Goal: Information Seeking & Learning: Learn about a topic

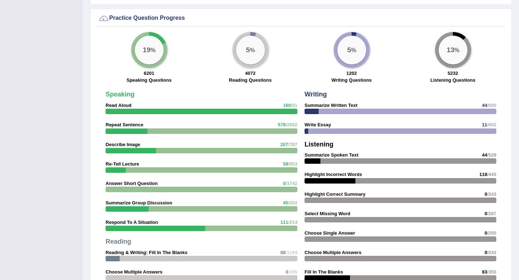
scroll to position [804, 0]
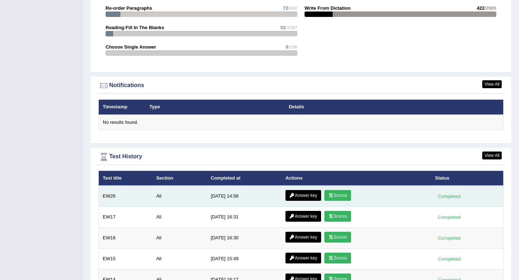
click at [333, 195] on link "Scores" at bounding box center [337, 195] width 27 height 11
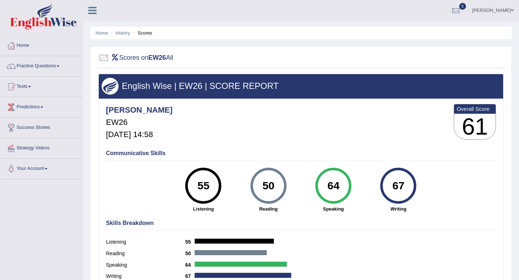
click at [20, 45] on link "Home" at bounding box center [41, 45] width 82 height 18
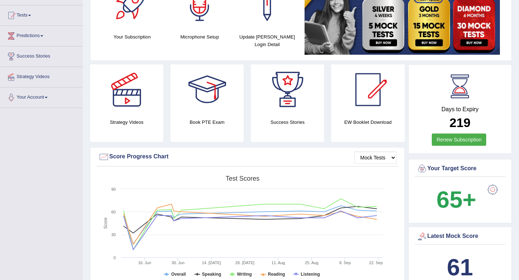
scroll to position [207, 0]
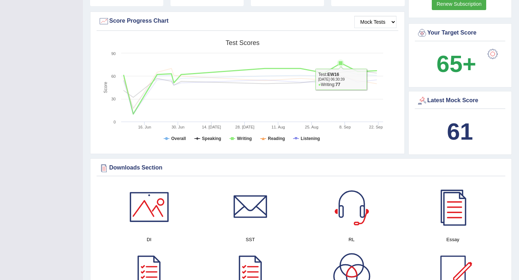
click at [341, 61] on icon at bounding box center [340, 63] width 4 height 4
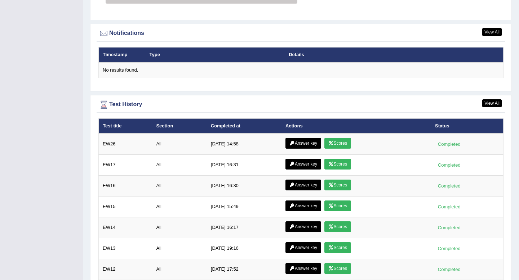
scroll to position [886, 0]
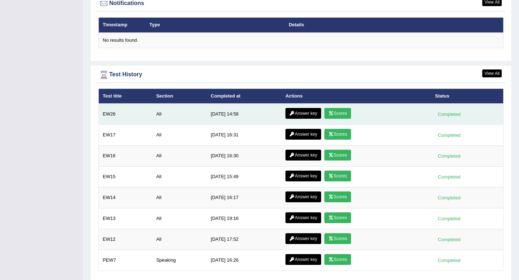
click at [306, 116] on link "Answer key" at bounding box center [303, 113] width 36 height 11
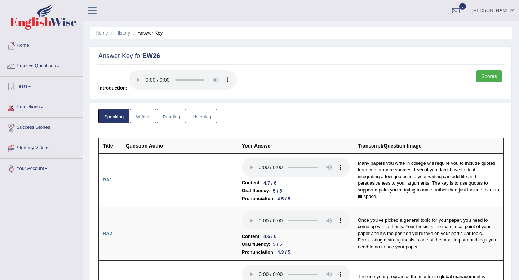
click at [205, 116] on link "Listening" at bounding box center [202, 116] width 30 height 15
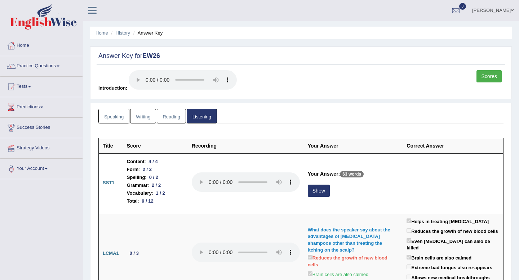
click at [144, 119] on link "Writing" at bounding box center [143, 116] width 26 height 15
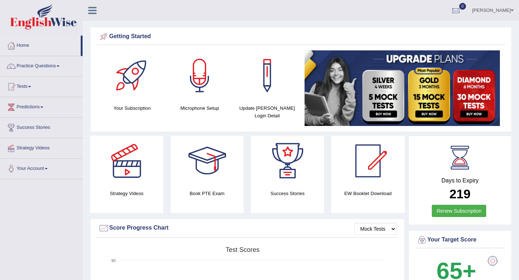
click at [37, 72] on link "Practice Questions" at bounding box center [41, 65] width 82 height 18
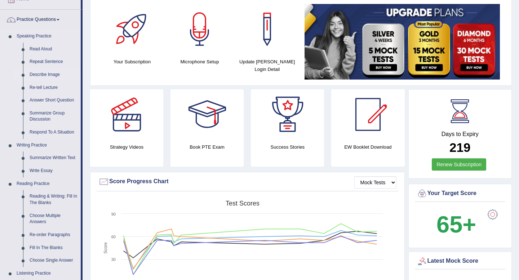
scroll to position [51, 0]
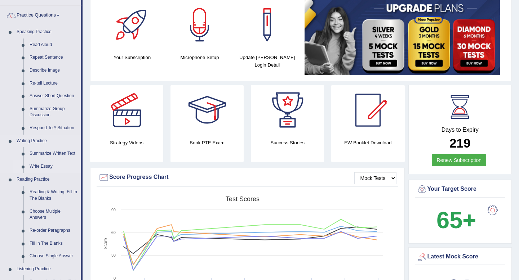
click at [35, 167] on link "Write Essay" at bounding box center [53, 166] width 54 height 13
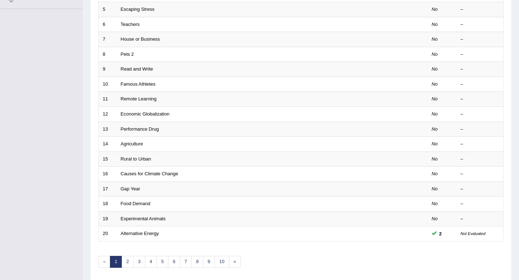
scroll to position [172, 0]
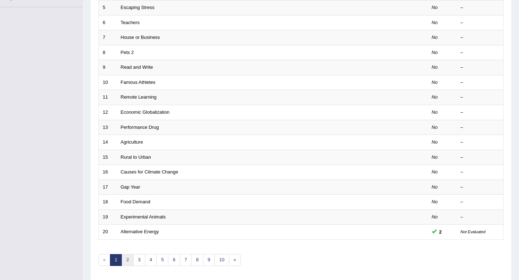
click at [122, 260] on link "2" at bounding box center [127, 260] width 12 height 12
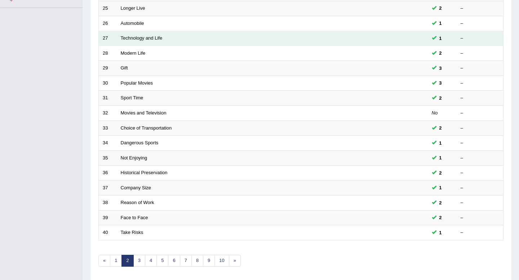
scroll to position [172, 0]
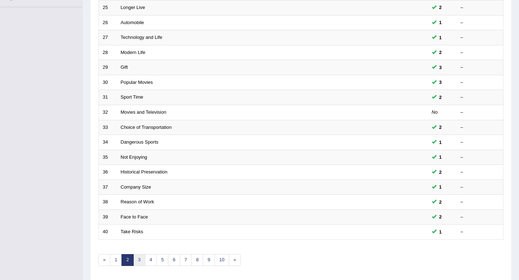
click at [140, 261] on link "3" at bounding box center [139, 260] width 12 height 12
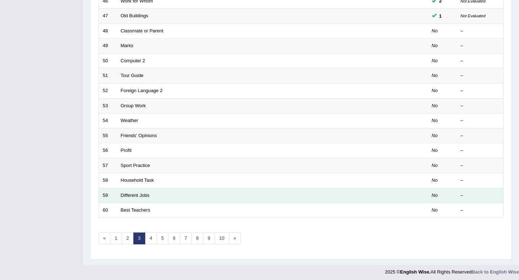
scroll to position [197, 0]
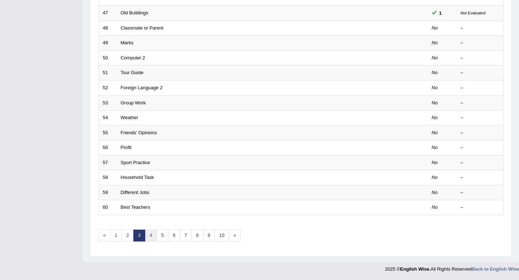
click at [152, 241] on link "4" at bounding box center [151, 236] width 12 height 12
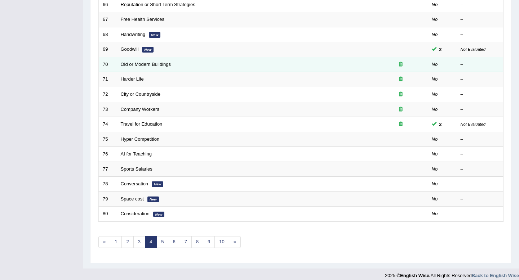
scroll to position [197, 0]
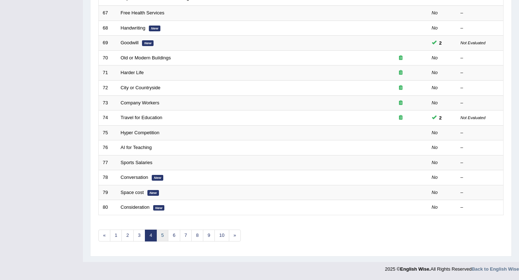
click at [162, 236] on link "5" at bounding box center [162, 236] width 12 height 12
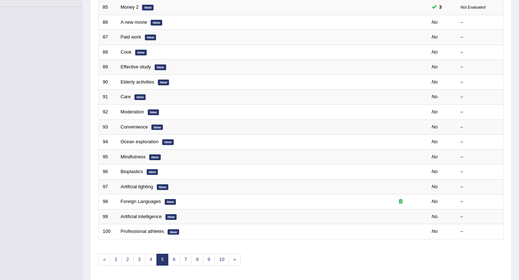
scroll to position [174, 0]
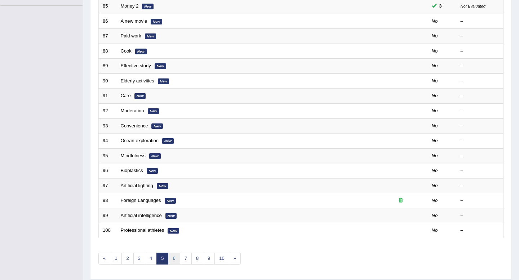
click at [169, 262] on link "6" at bounding box center [174, 259] width 12 height 12
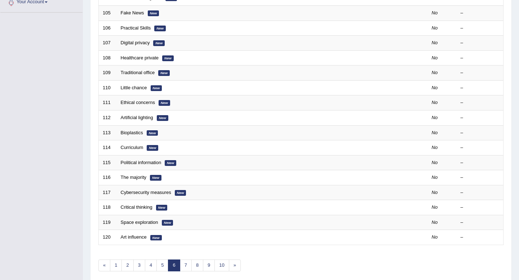
scroll to position [168, 0]
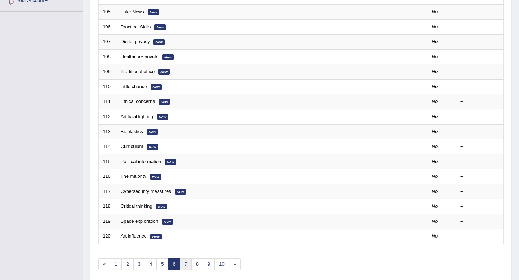
click at [186, 263] on link "7" at bounding box center [186, 265] width 12 height 12
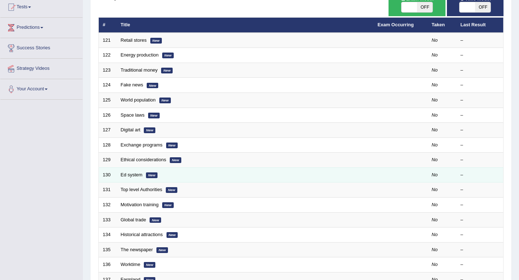
scroll to position [85, 0]
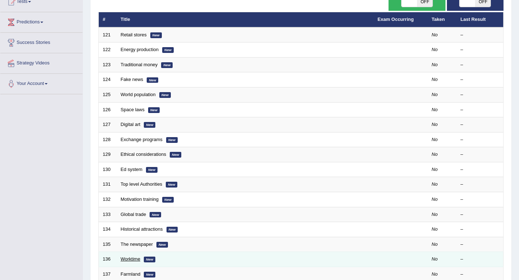
click at [137, 260] on link "Worktime" at bounding box center [131, 259] width 20 height 5
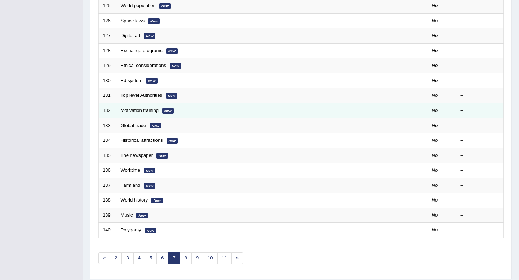
scroll to position [197, 0]
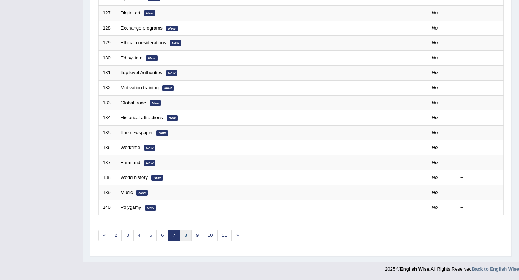
click at [181, 233] on link "8" at bounding box center [186, 236] width 12 height 12
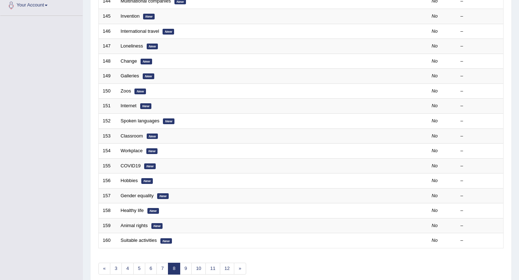
scroll to position [164, 0]
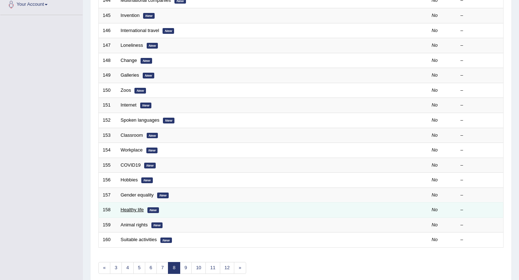
click at [137, 211] on link "Healthy life" at bounding box center [132, 209] width 23 height 5
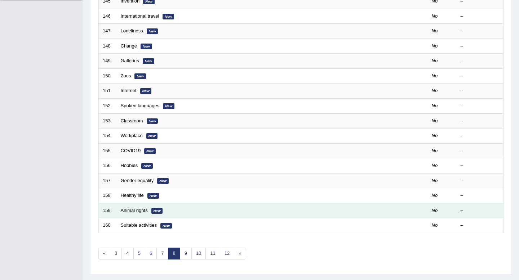
scroll to position [183, 0]
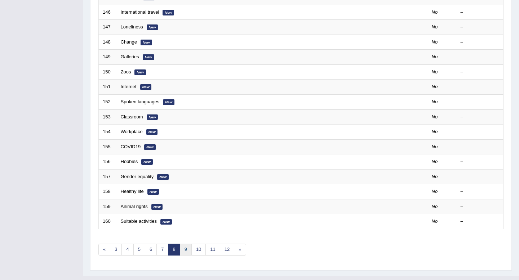
click at [185, 252] on link "9" at bounding box center [186, 250] width 12 height 12
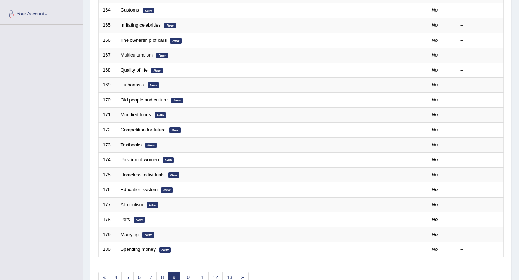
scroll to position [197, 0]
